Goal: Task Accomplishment & Management: Use online tool/utility

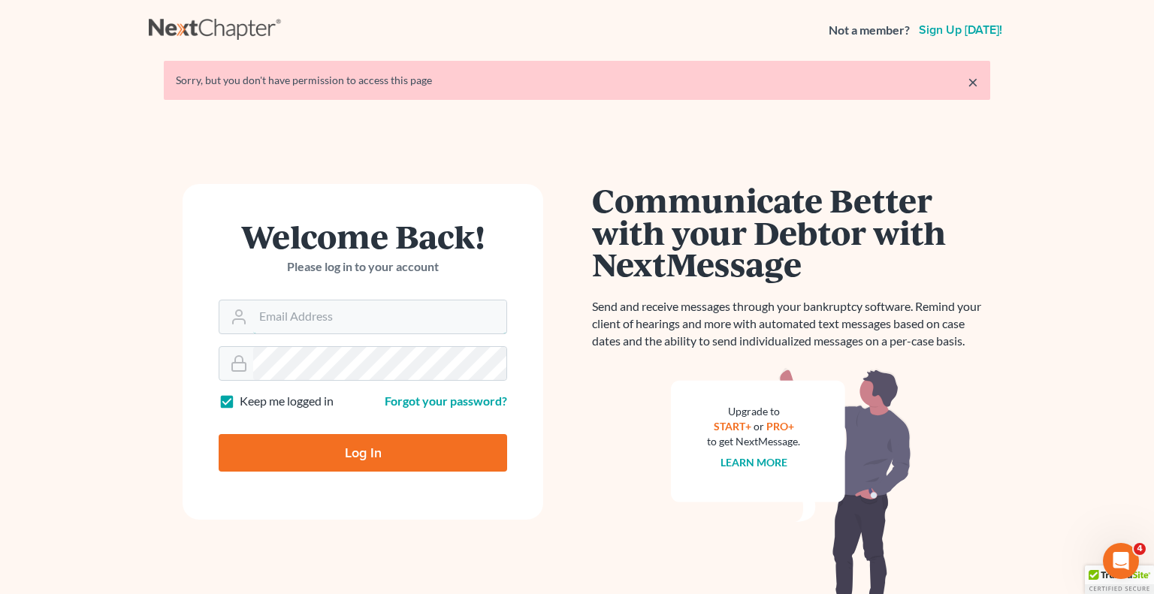
type input "[EMAIL_ADDRESS][DOMAIN_NAME]"
type input "Thinking..."
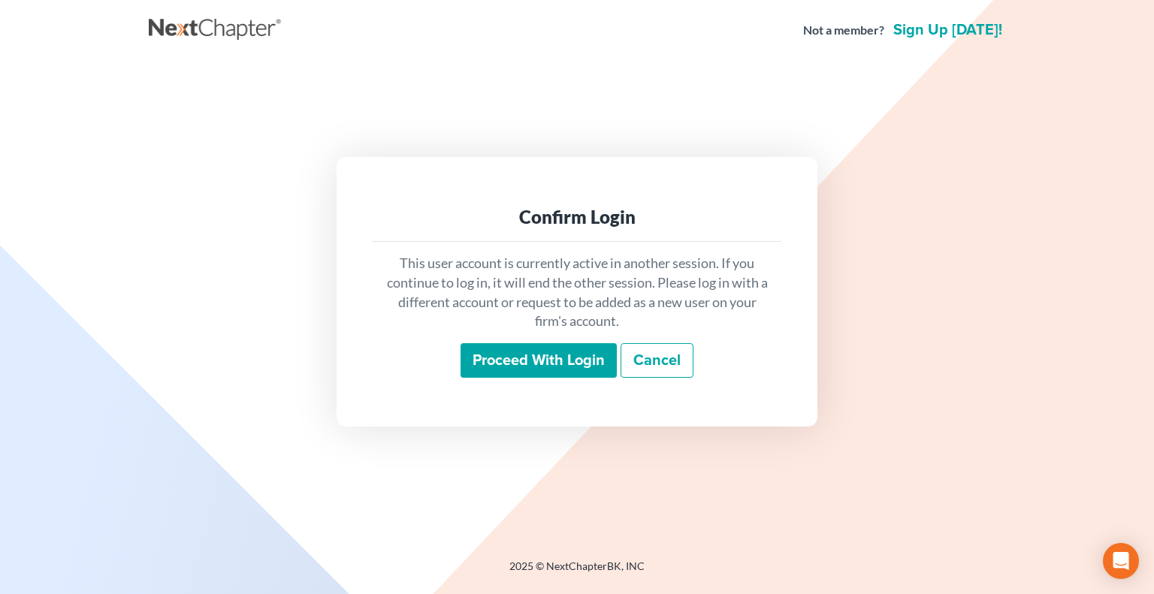
click at [521, 361] on input "Proceed with login" at bounding box center [539, 360] width 156 height 35
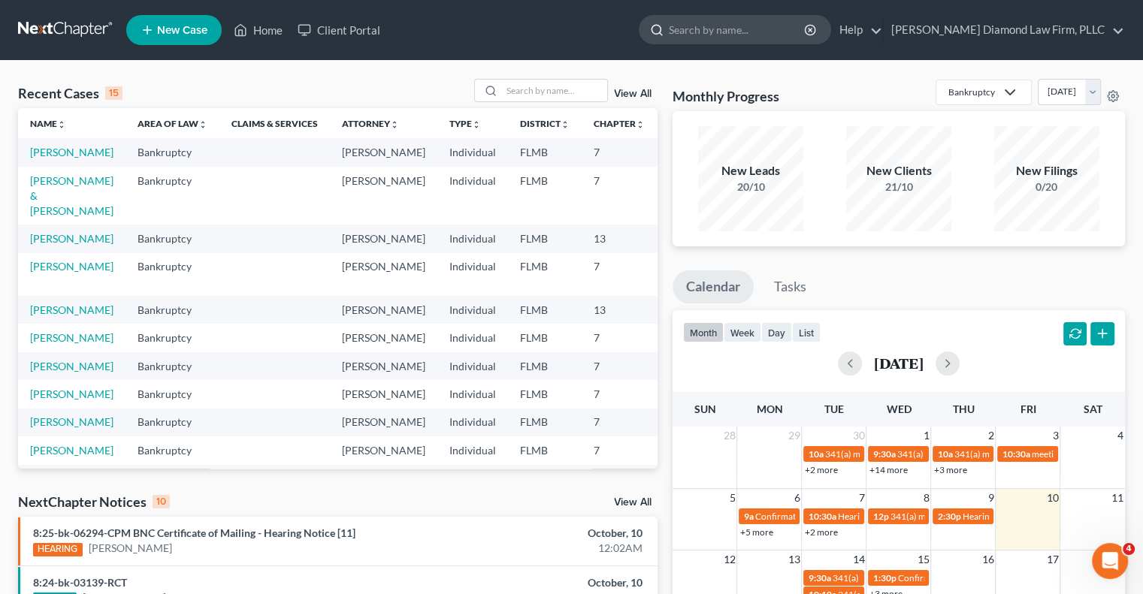
click at [790, 32] on input "search" at bounding box center [737, 30] width 137 height 28
type input "bowen jasper"
click at [806, 29] on input "bowen jasper" at bounding box center [737, 30] width 137 height 28
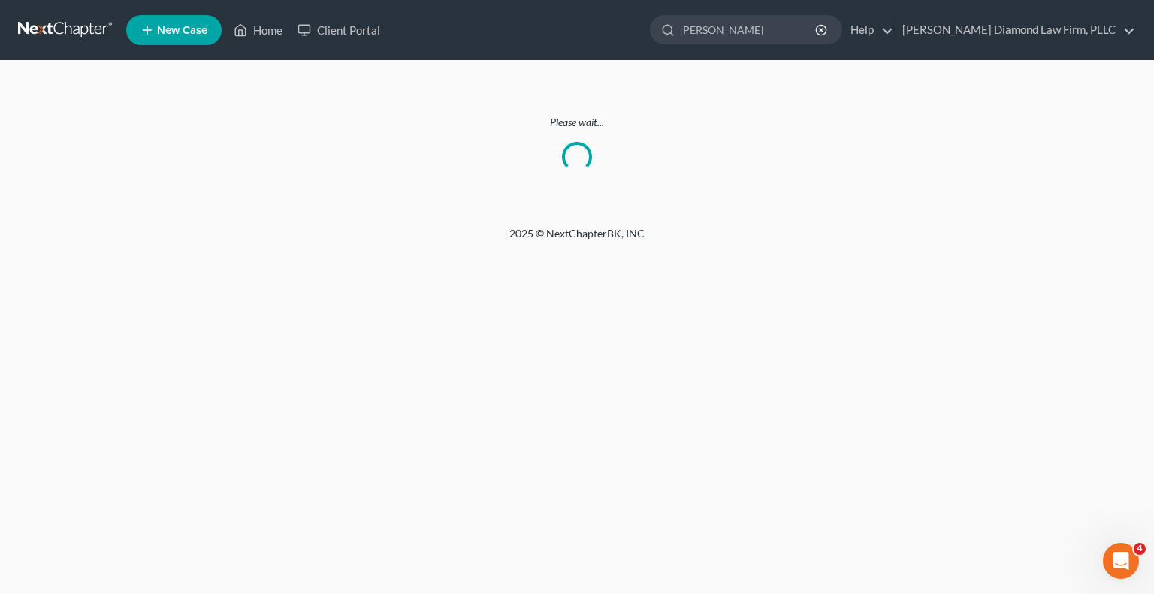
click at [628, 237] on div "2025 © NextChapterBK, INC" at bounding box center [577, 239] width 857 height 27
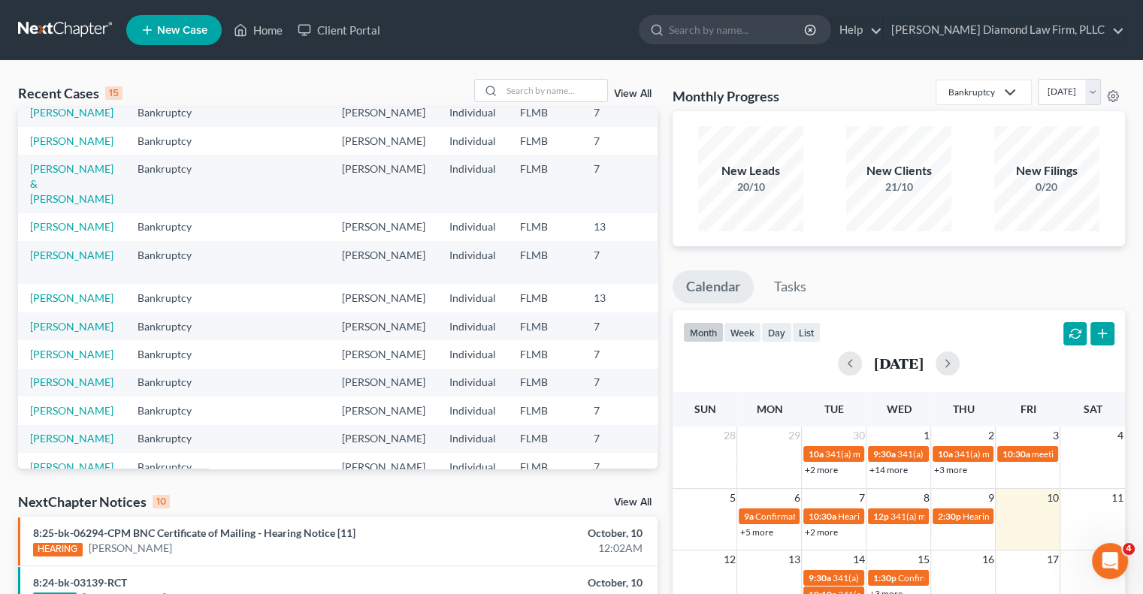
scroll to position [75, 0]
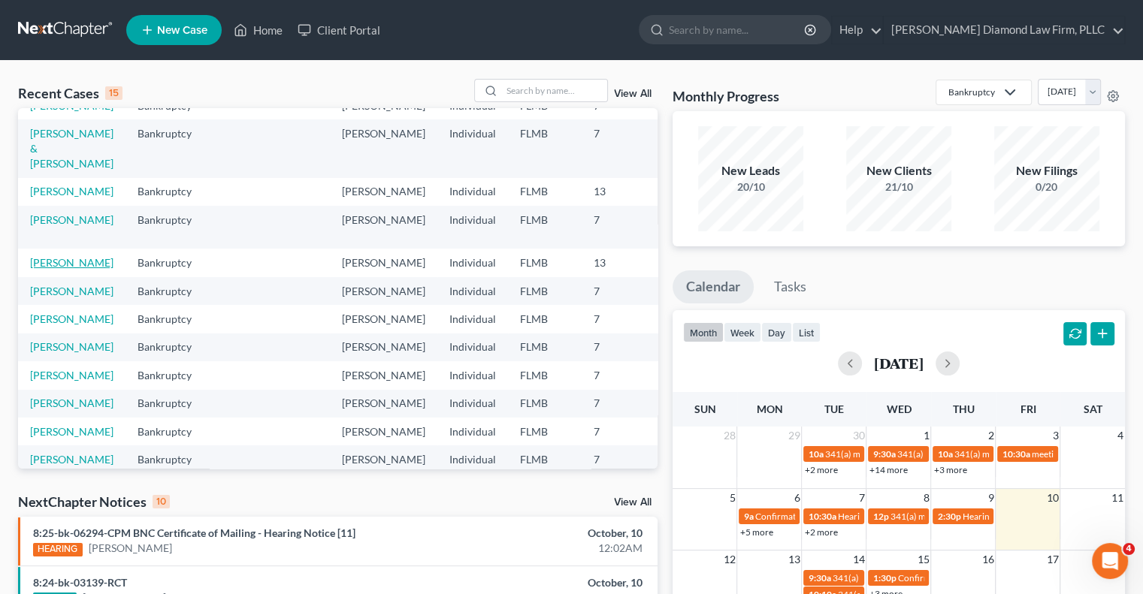
click at [53, 269] on link "[PERSON_NAME]" at bounding box center [71, 262] width 83 height 13
select select "8"
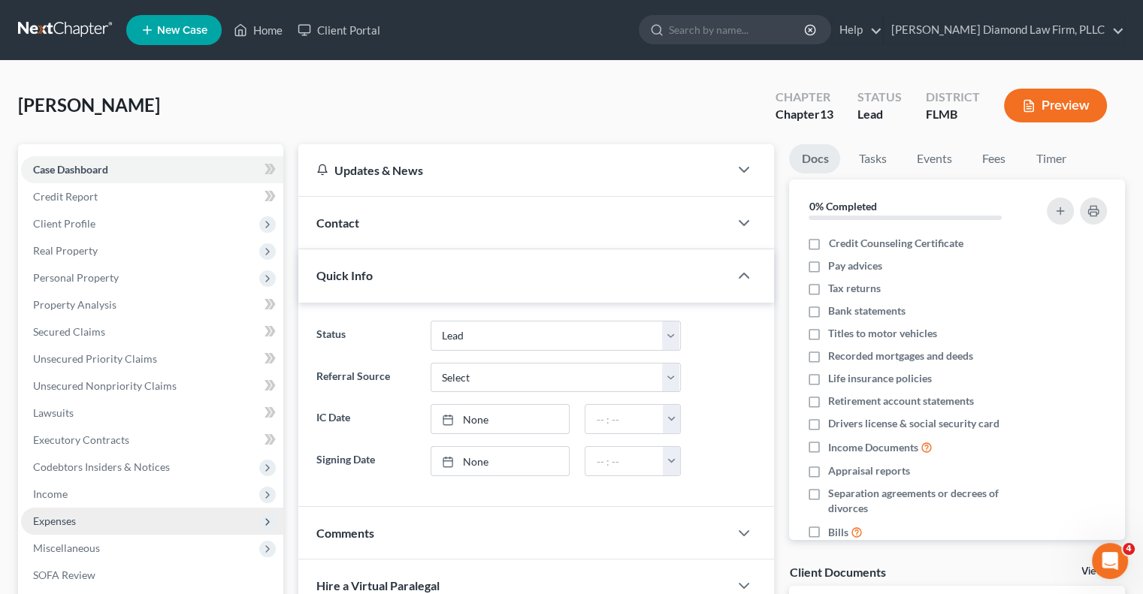
click at [65, 517] on span "Expenses" at bounding box center [54, 521] width 43 height 13
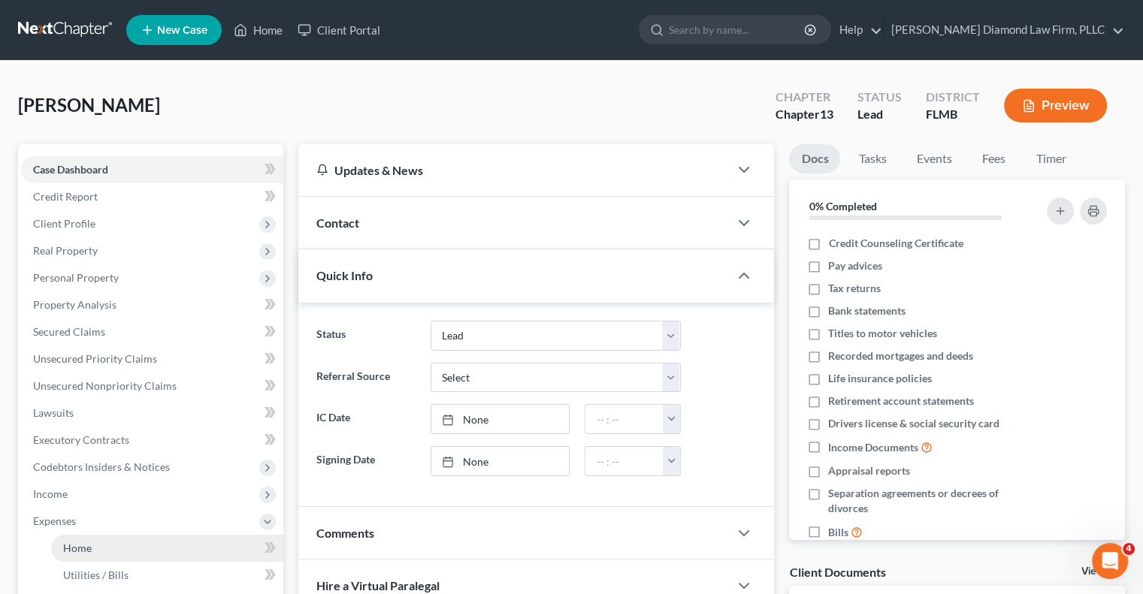
click at [99, 550] on link "Home" at bounding box center [167, 548] width 232 height 27
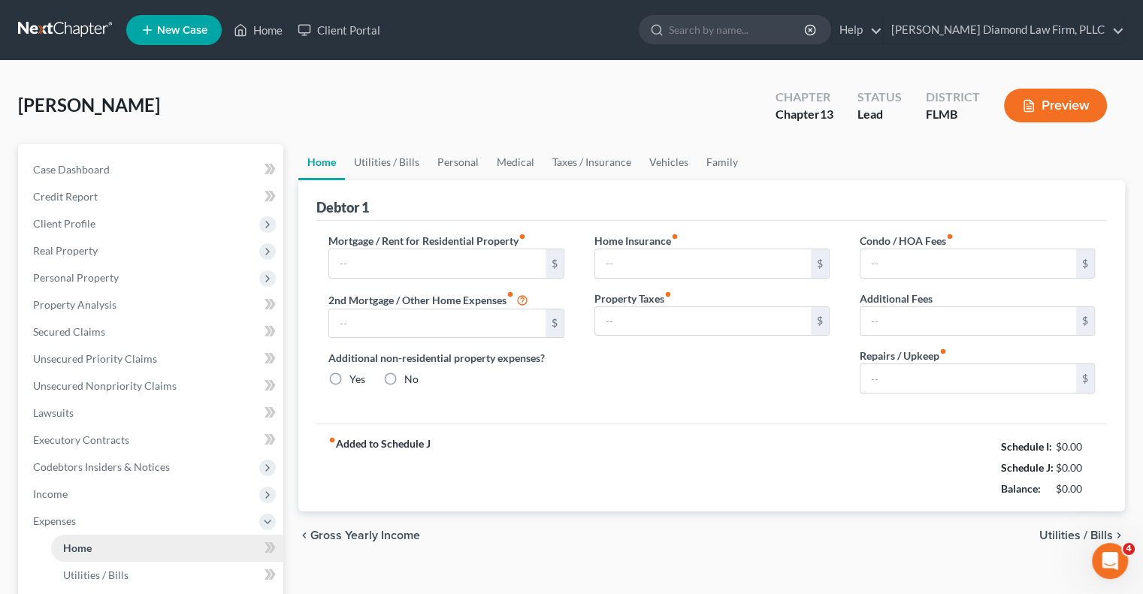
type input "1,886.49"
type input "0.00"
radio input "true"
type input "0.00"
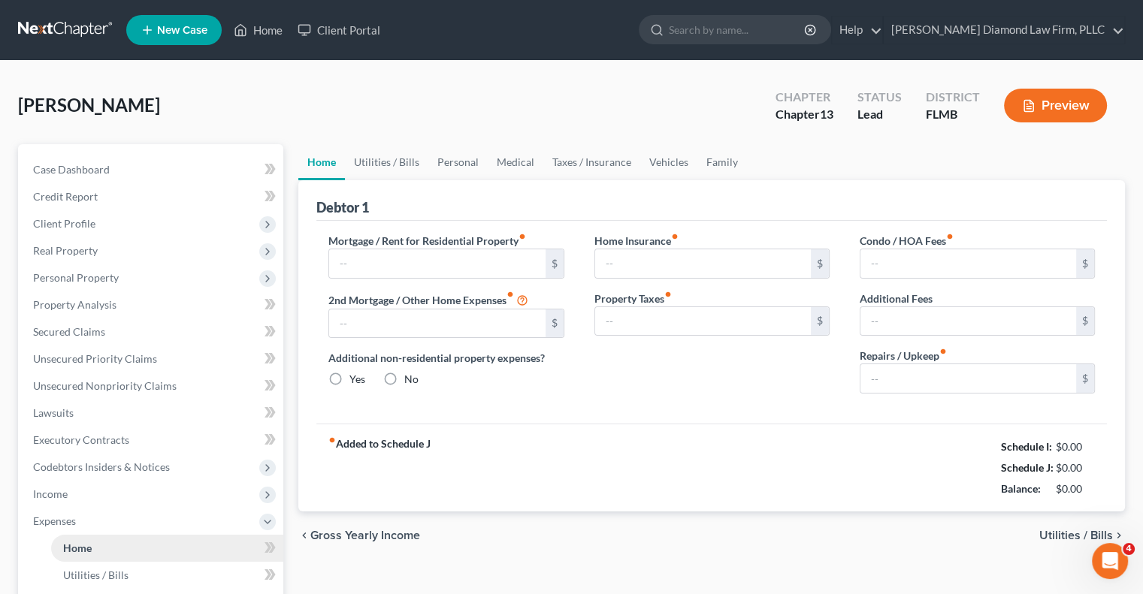
type input "0.00"
type input "300.00"
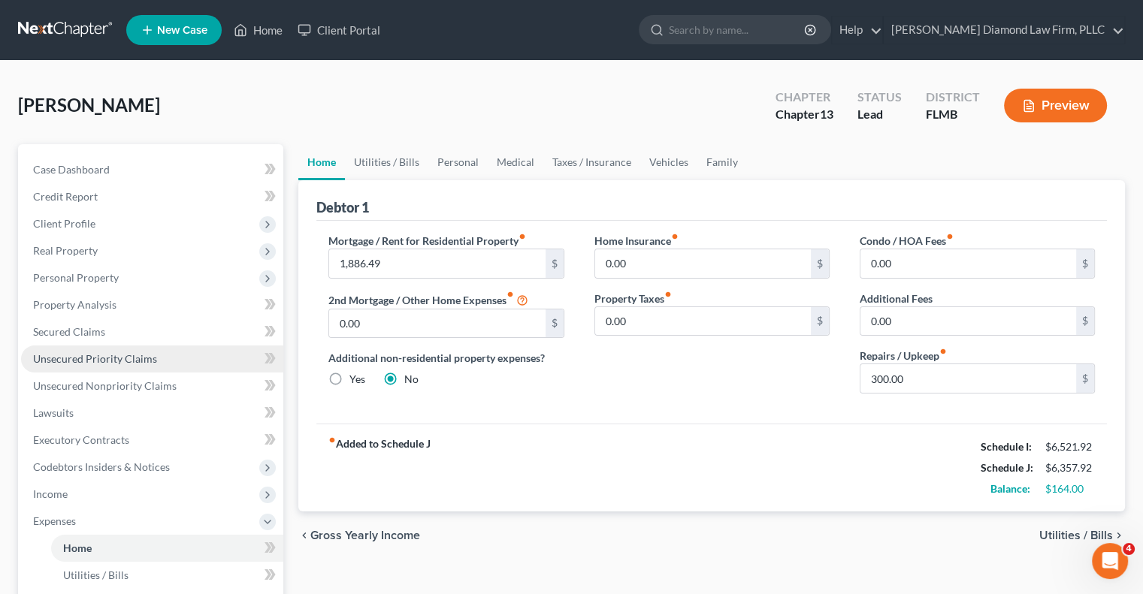
click at [116, 358] on span "Unsecured Priority Claims" at bounding box center [95, 358] width 124 height 13
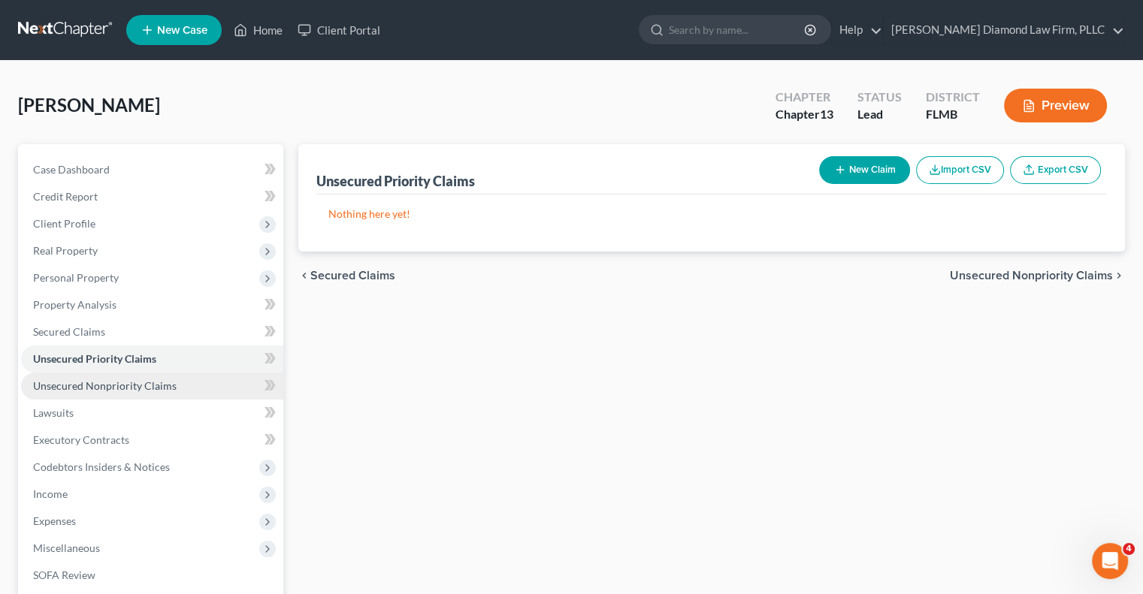
click at [95, 388] on span "Unsecured Nonpriority Claims" at bounding box center [105, 385] width 144 height 13
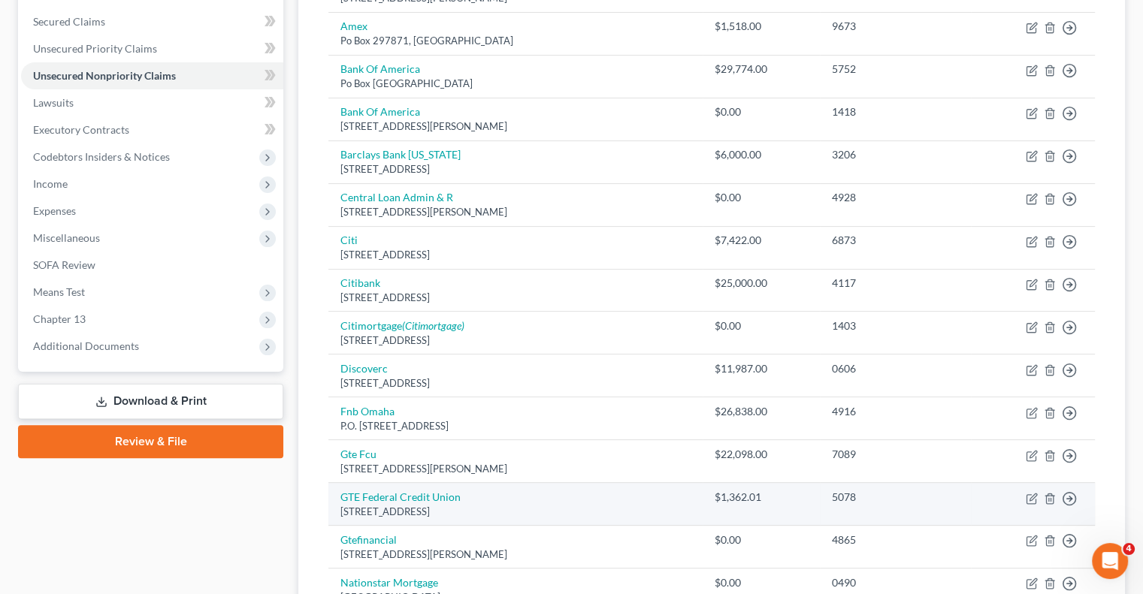
scroll to position [301, 0]
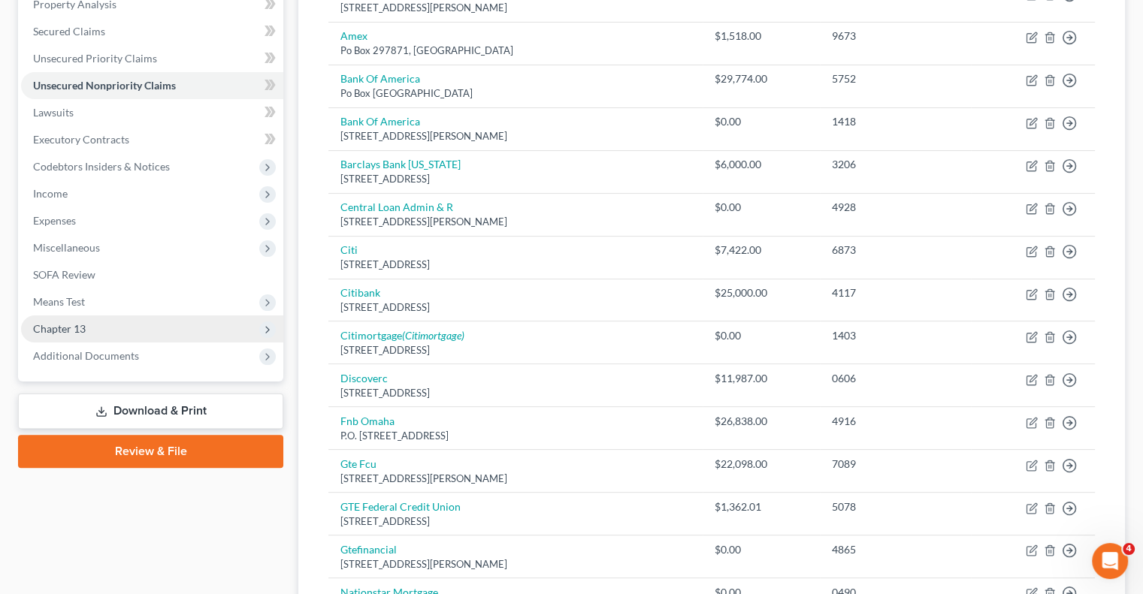
click at [65, 326] on span "Chapter 13" at bounding box center [59, 328] width 53 height 13
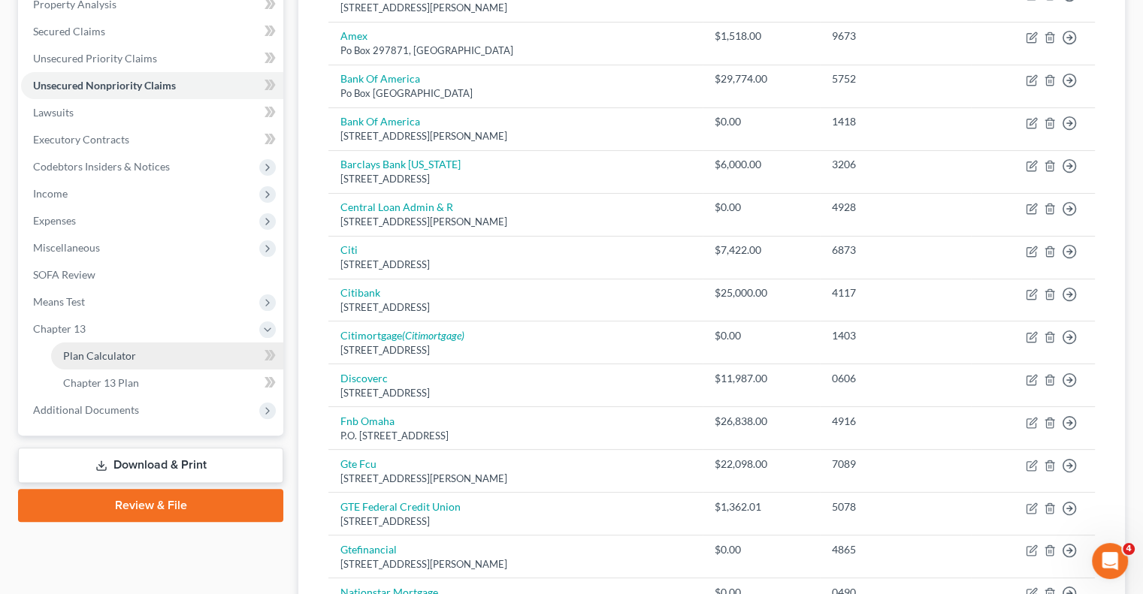
click at [153, 357] on link "Plan Calculator" at bounding box center [167, 356] width 232 height 27
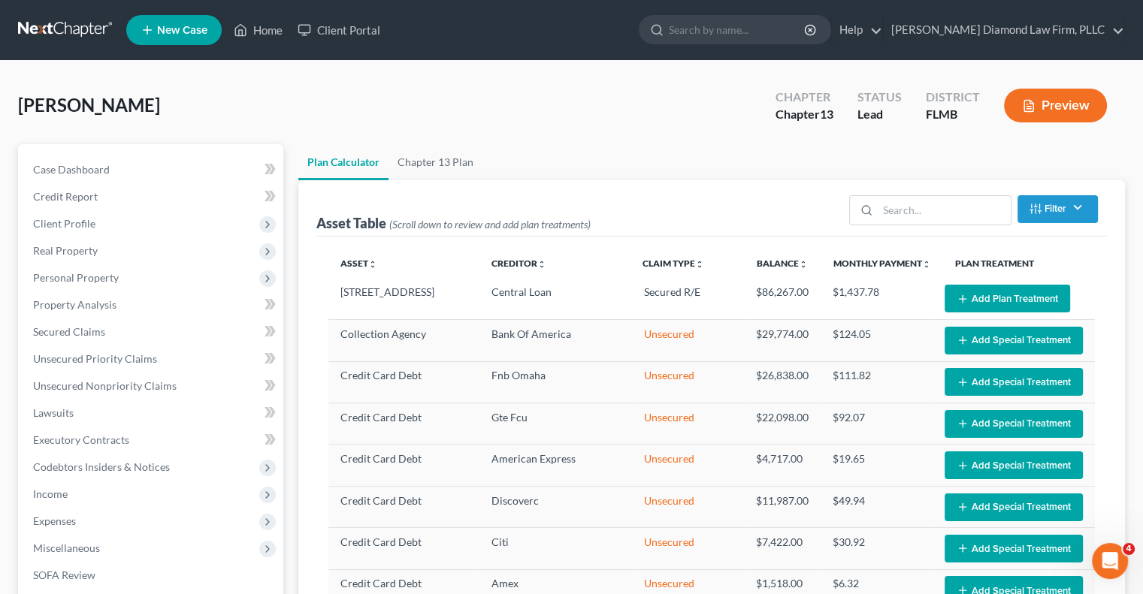
select select "59"
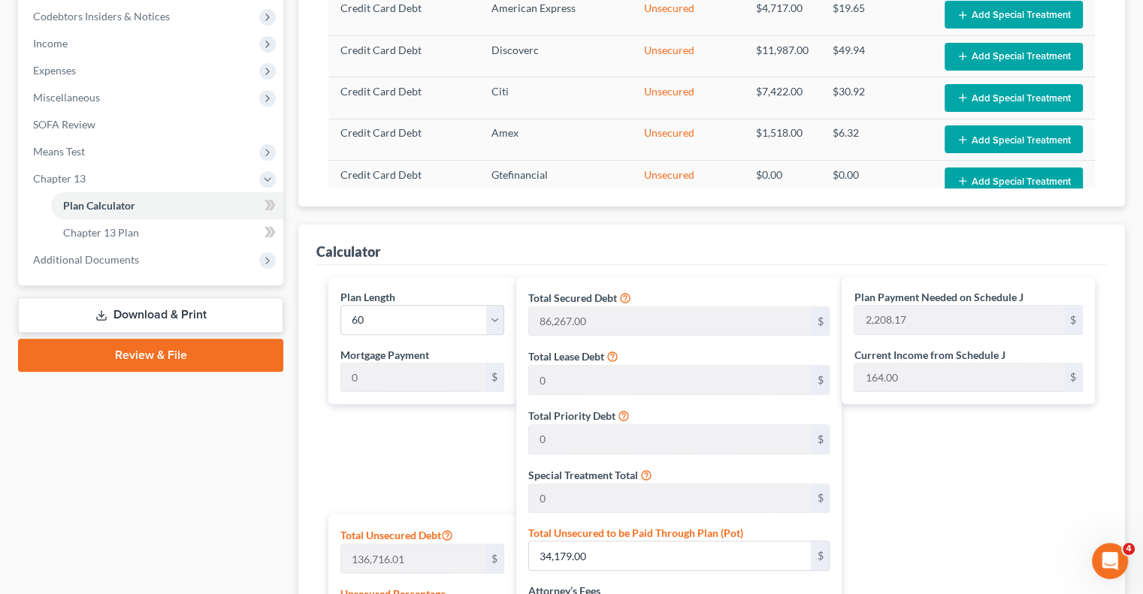
scroll to position [376, 0]
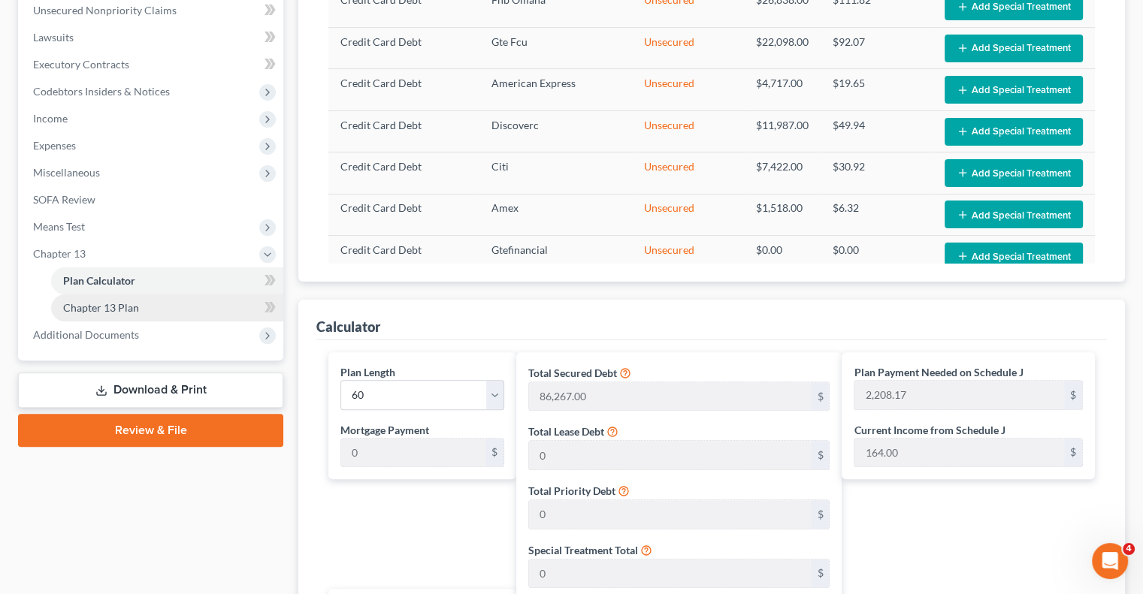
click at [138, 311] on link "Chapter 13 Plan" at bounding box center [167, 308] width 232 height 27
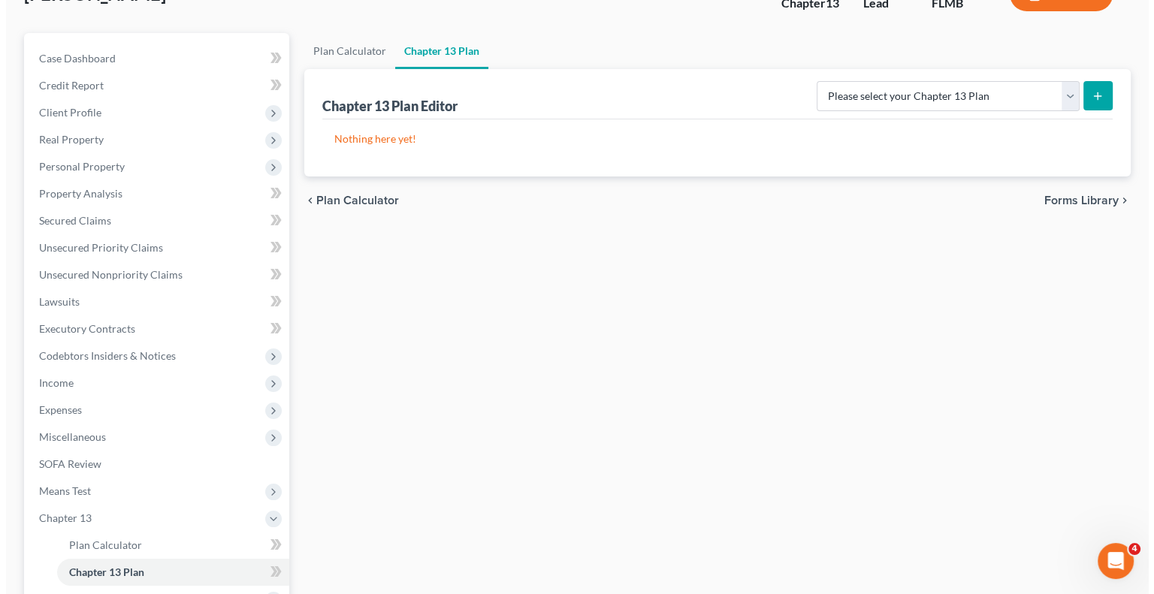
scroll to position [75, 0]
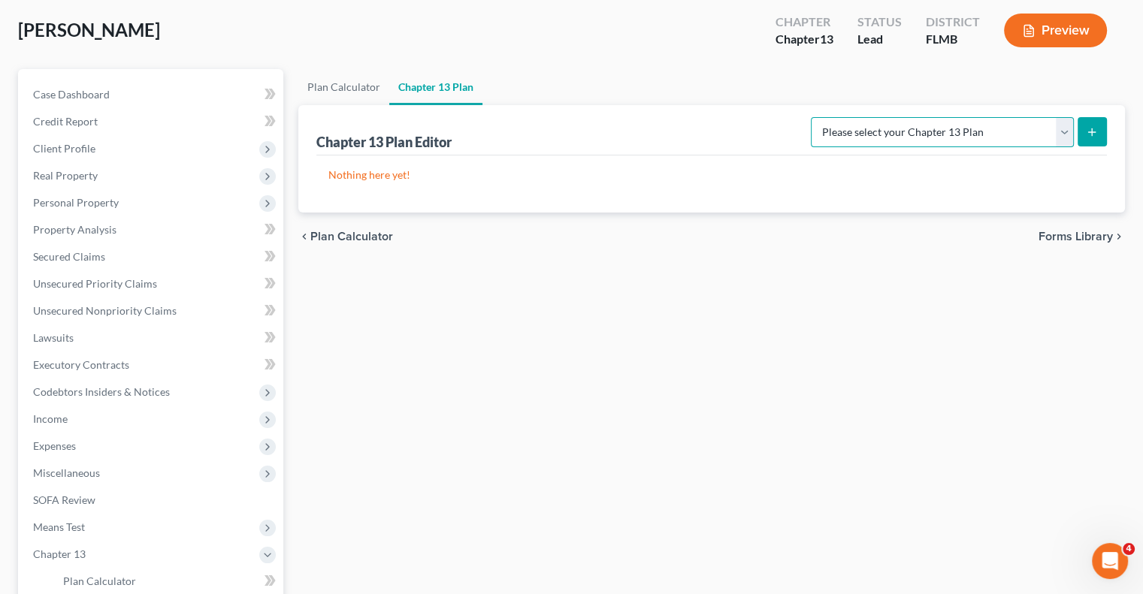
click at [1072, 131] on select "Please select your Chapter 13 Plan Middle District of [US_STATE][GEOGRAPHIC_DAT…" at bounding box center [942, 132] width 263 height 30
select select "0"
click at [828, 117] on select "Please select your Chapter 13 Plan Middle District of [US_STATE][GEOGRAPHIC_DAT…" at bounding box center [942, 132] width 263 height 30
click at [1084, 132] on button "submit" at bounding box center [1091, 131] width 29 height 29
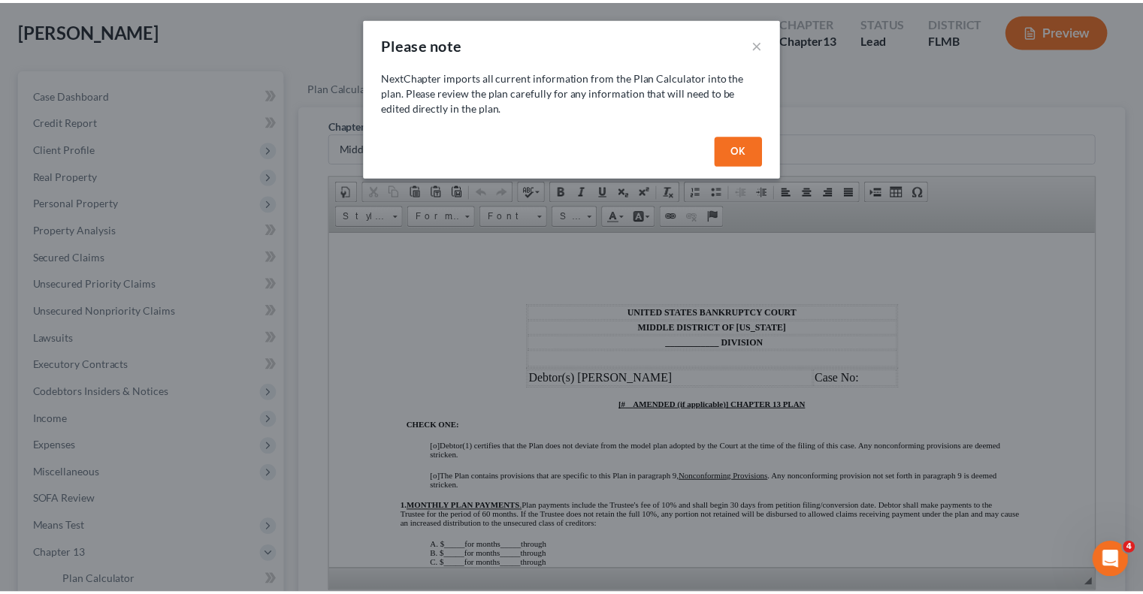
scroll to position [0, 0]
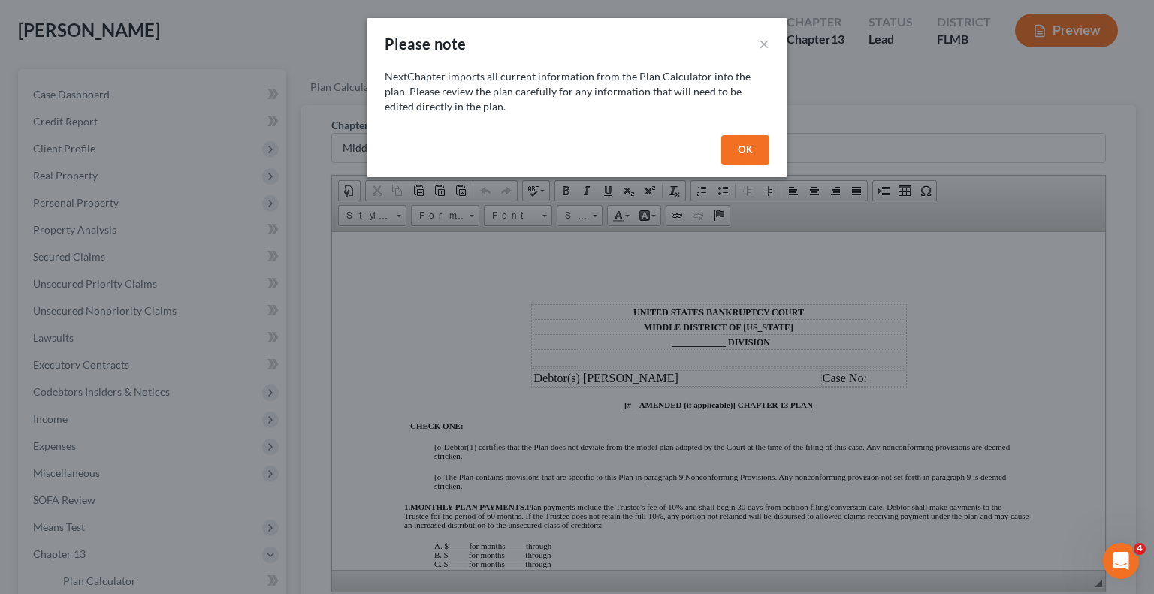
click at [736, 146] on button "OK" at bounding box center [745, 150] width 48 height 30
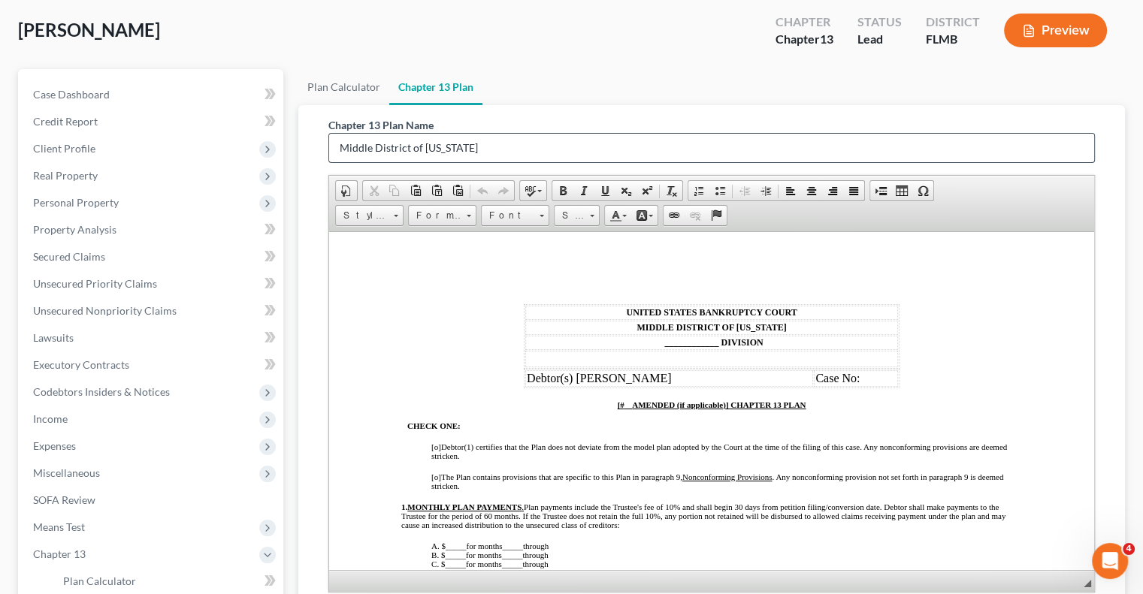
drag, startPoint x: 948, startPoint y: 186, endPoint x: 888, endPoint y: 157, distance: 66.5
click at [888, 157] on div "Chapter 13 Plan Name Middle District of [US_STATE] Rich Text Editor, document-c…" at bounding box center [711, 355] width 766 height 476
